Goal: Task Accomplishment & Management: Manage account settings

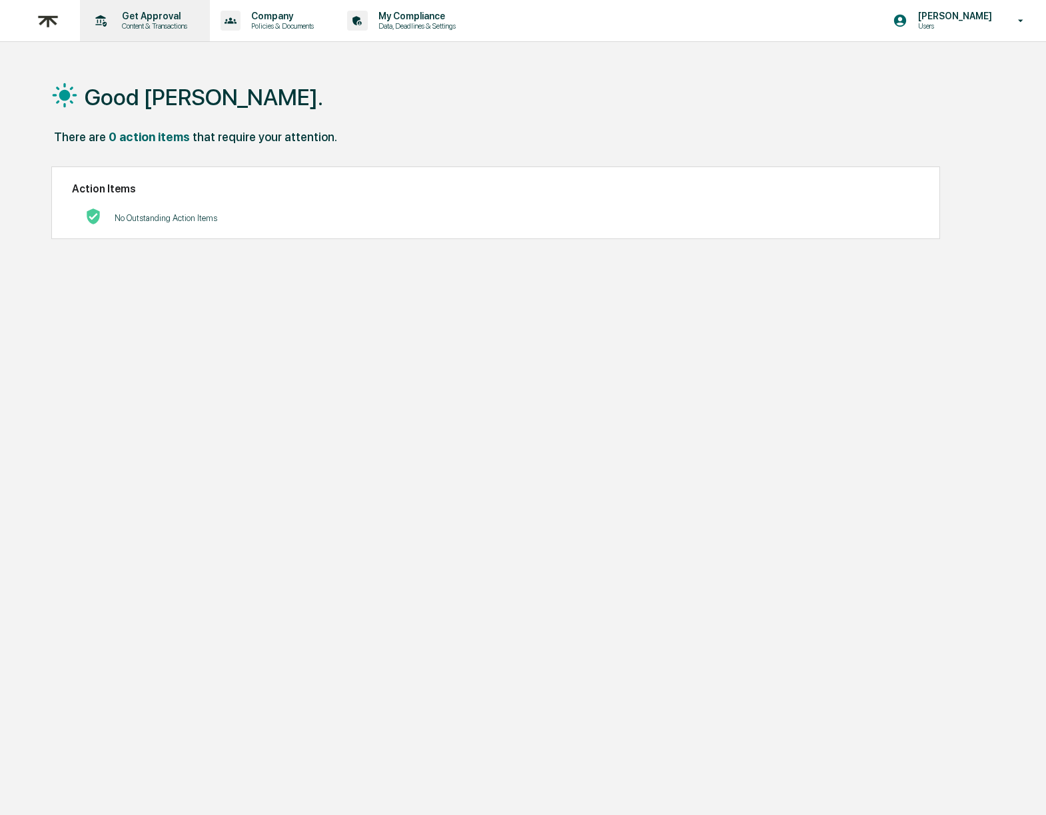
click at [162, 27] on p "Content & Transactions" at bounding box center [152, 25] width 83 height 9
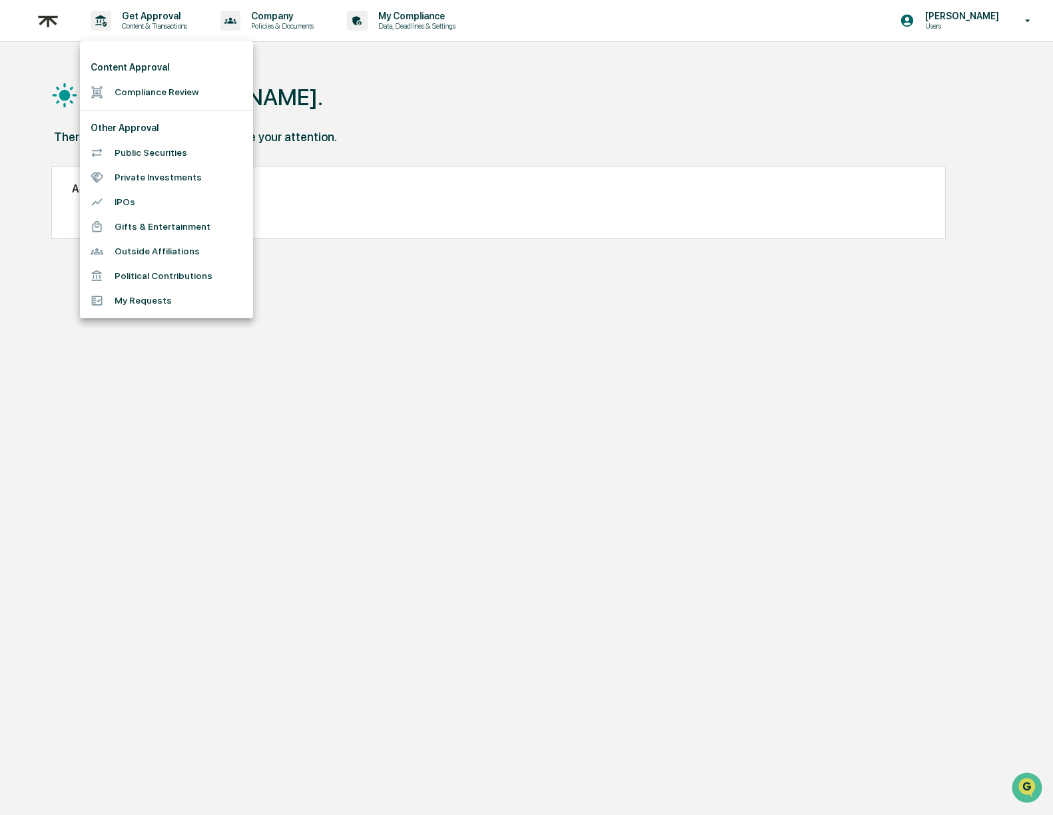
click at [274, 24] on div at bounding box center [526, 407] width 1053 height 815
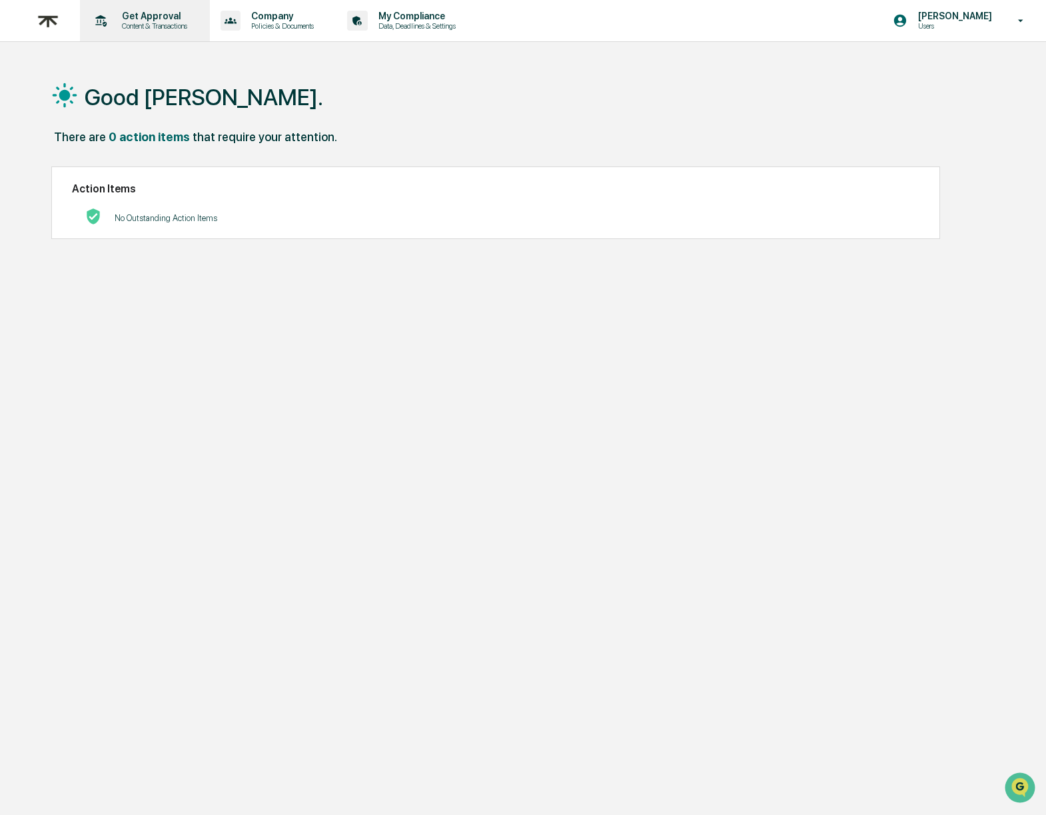
click at [162, 27] on p "Content & Transactions" at bounding box center [152, 25] width 83 height 9
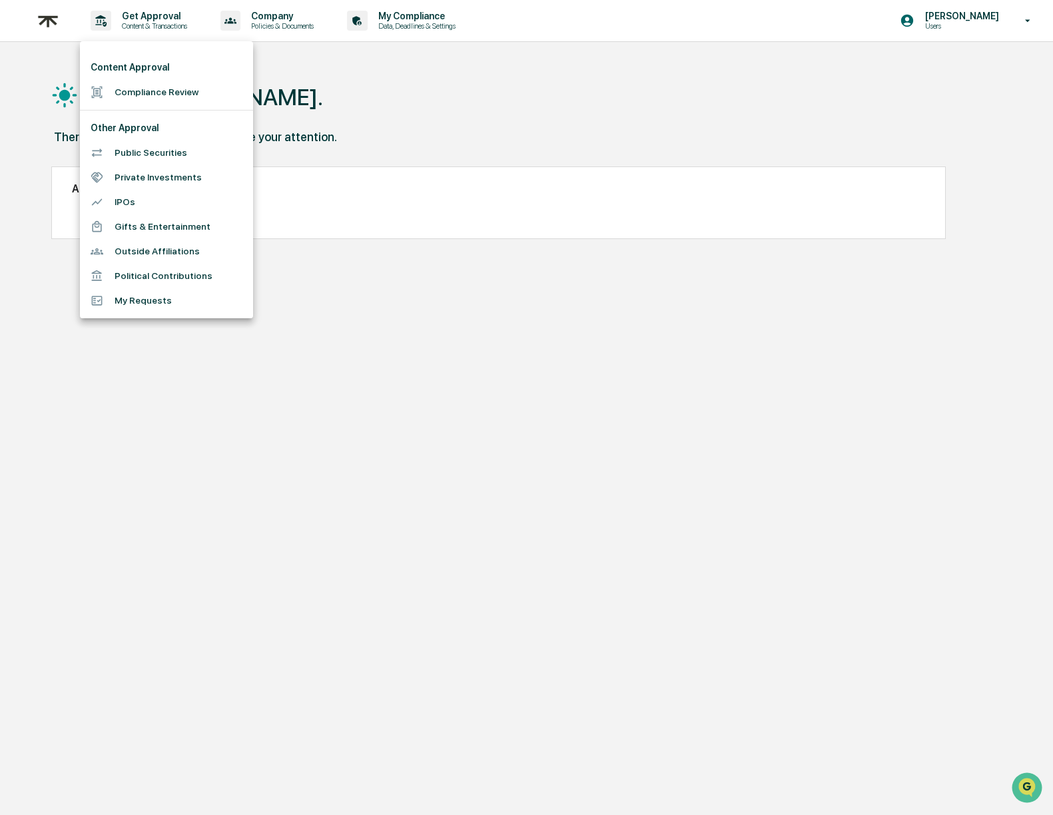
click at [147, 294] on li "My Requests" at bounding box center [166, 300] width 173 height 25
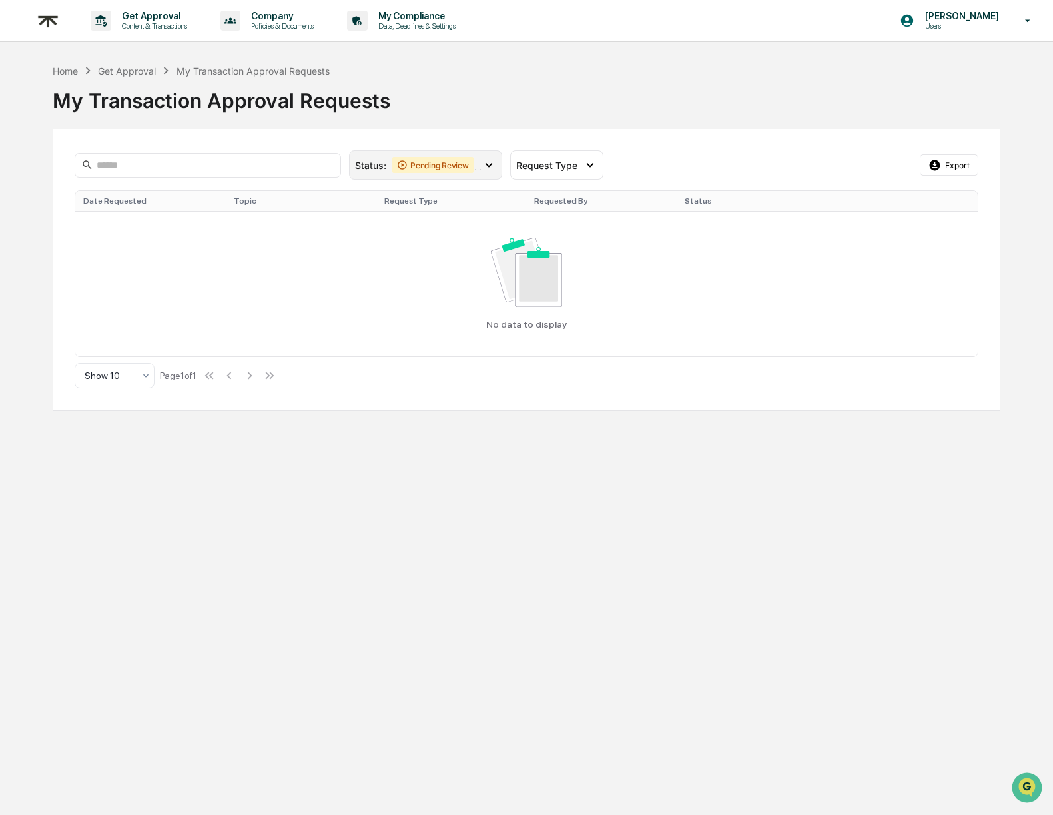
click at [418, 170] on div "Pending Review" at bounding box center [433, 165] width 83 height 16
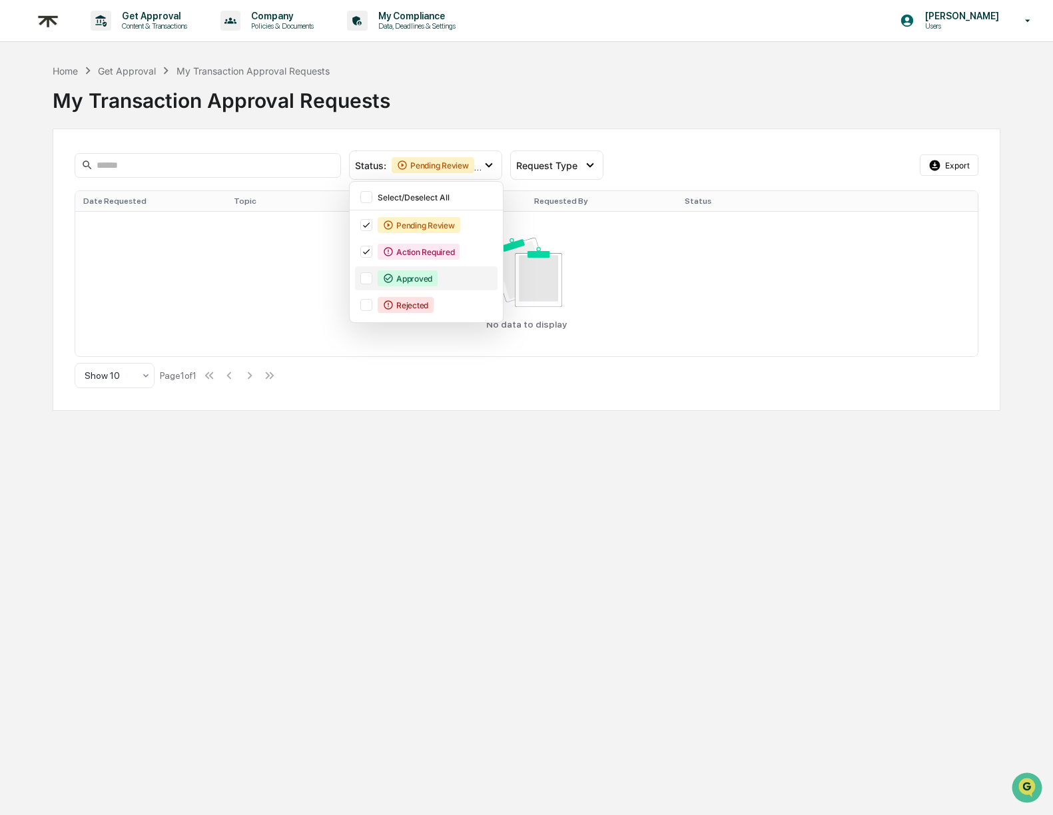
click at [404, 283] on div "Approved" at bounding box center [408, 278] width 60 height 16
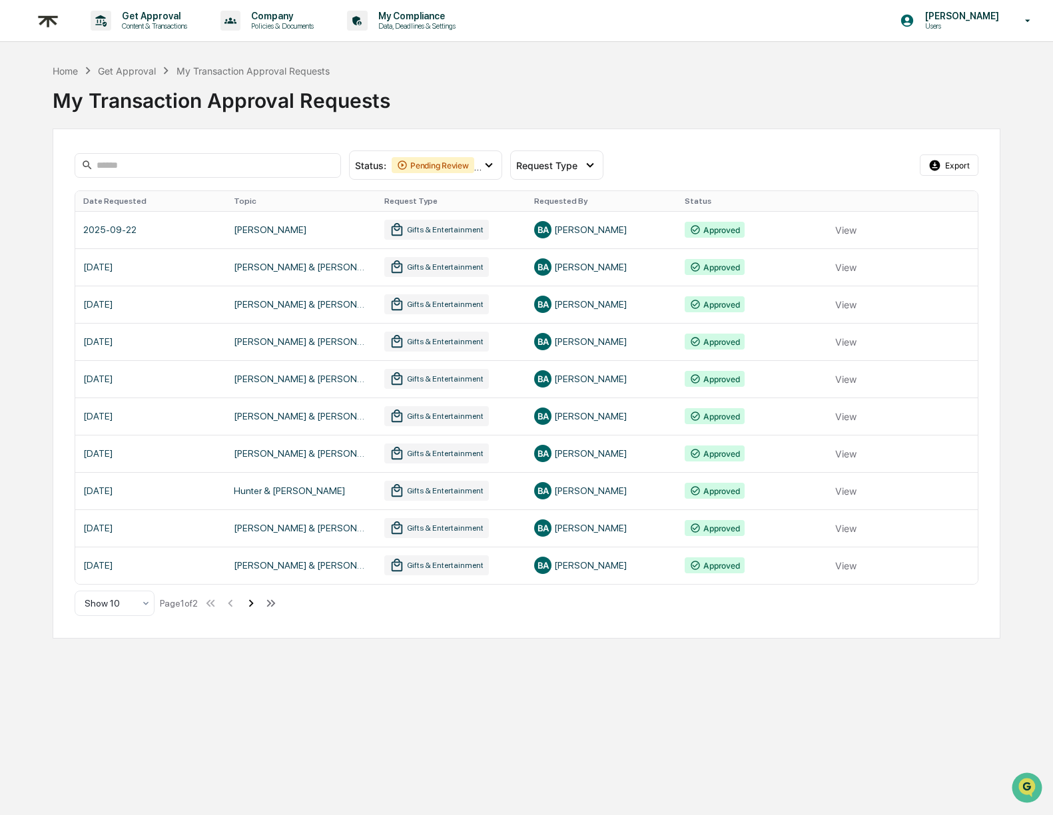
click at [254, 606] on icon at bounding box center [251, 603] width 5 height 7
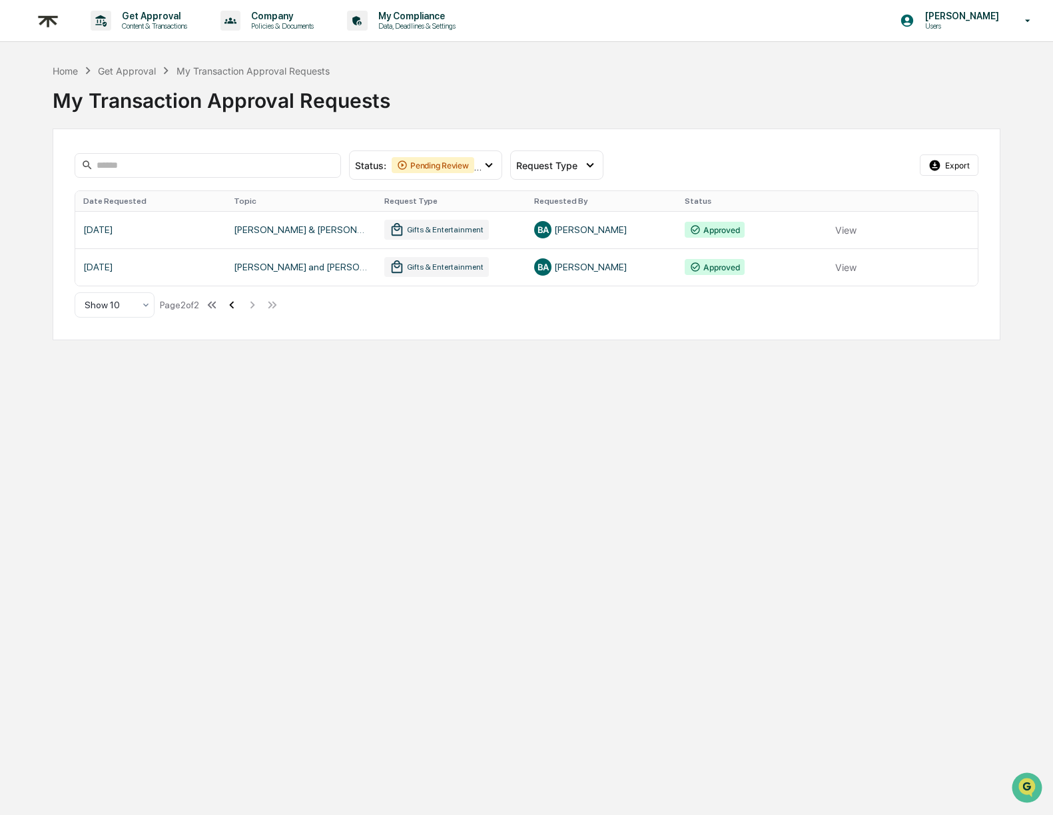
click at [239, 306] on icon at bounding box center [231, 305] width 15 height 15
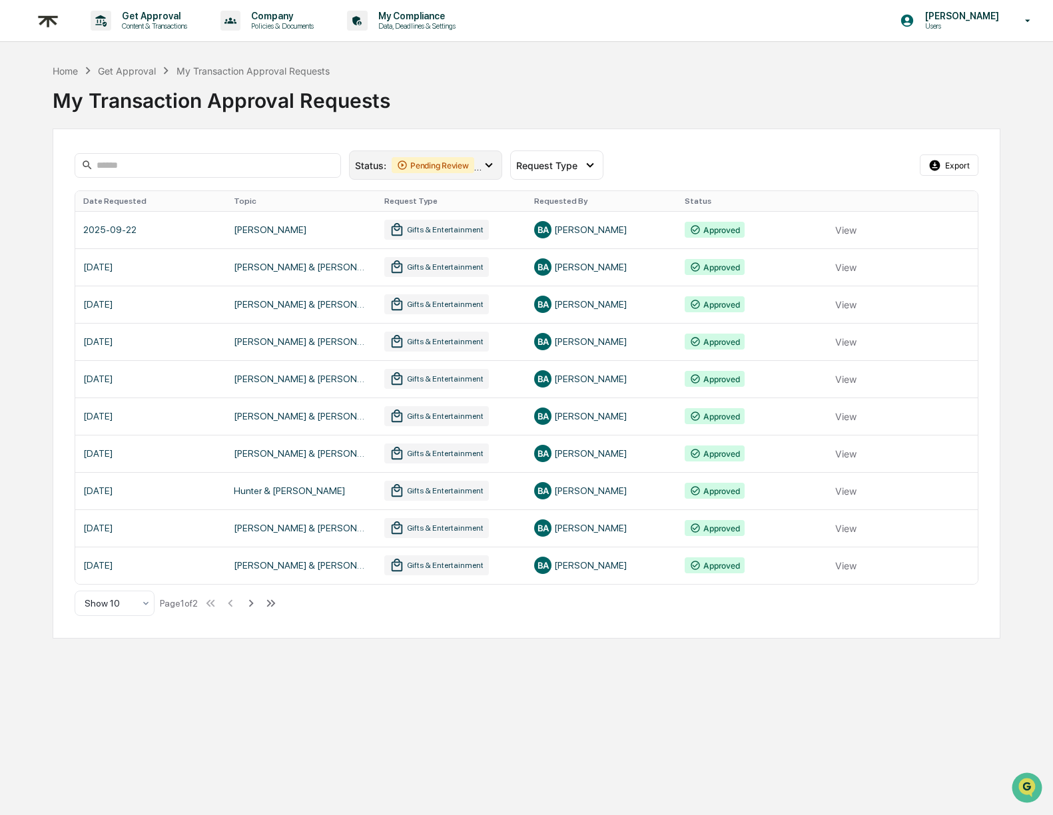
click at [428, 167] on div "Pending Review" at bounding box center [433, 165] width 83 height 16
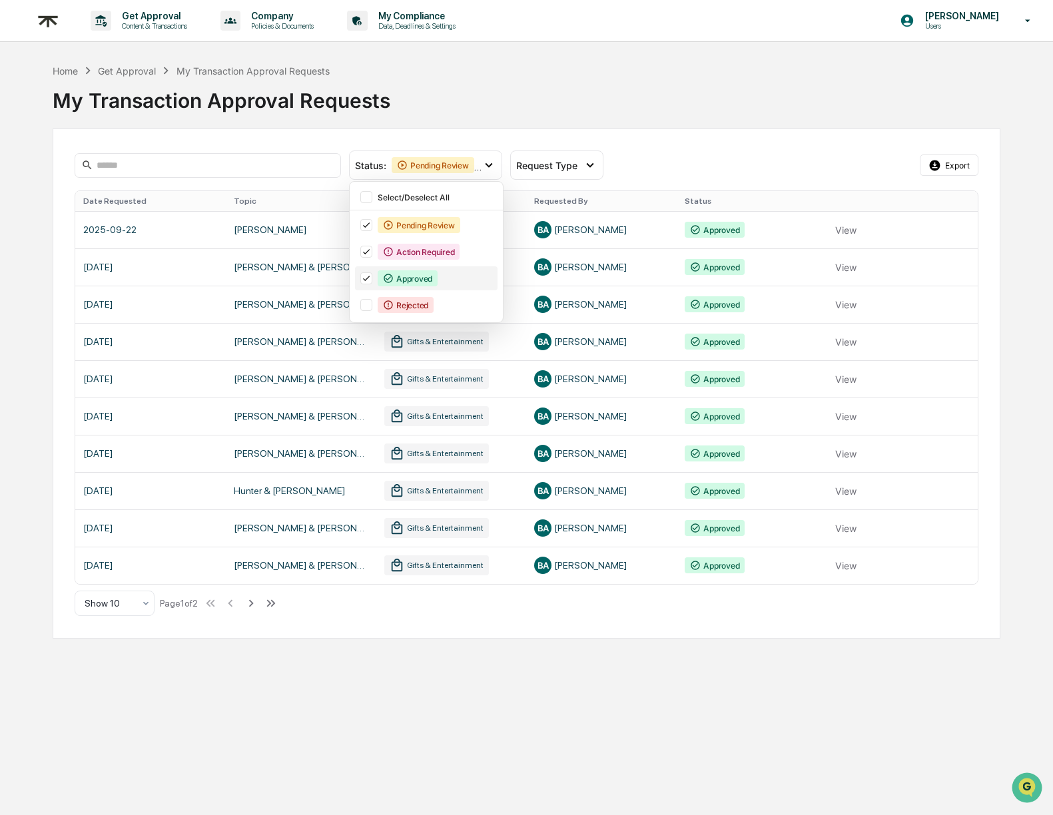
click at [364, 277] on icon at bounding box center [366, 278] width 15 height 9
